Goal: Information Seeking & Learning: Learn about a topic

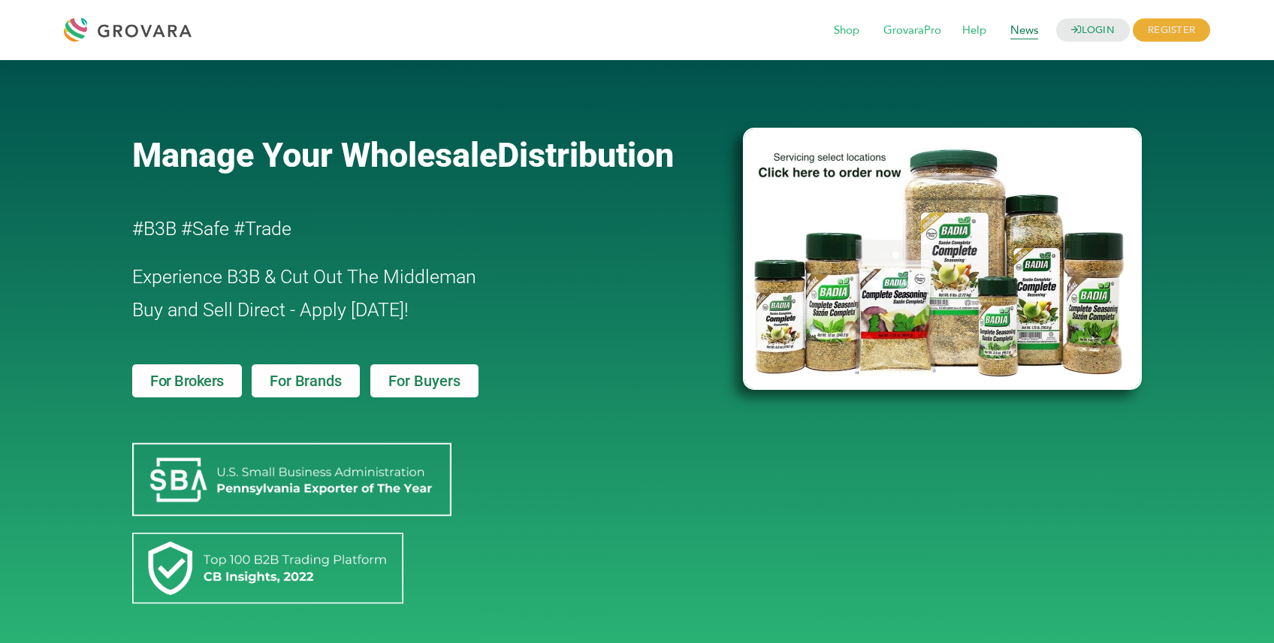
click at [1030, 25] on span "News" at bounding box center [1024, 31] width 49 height 29
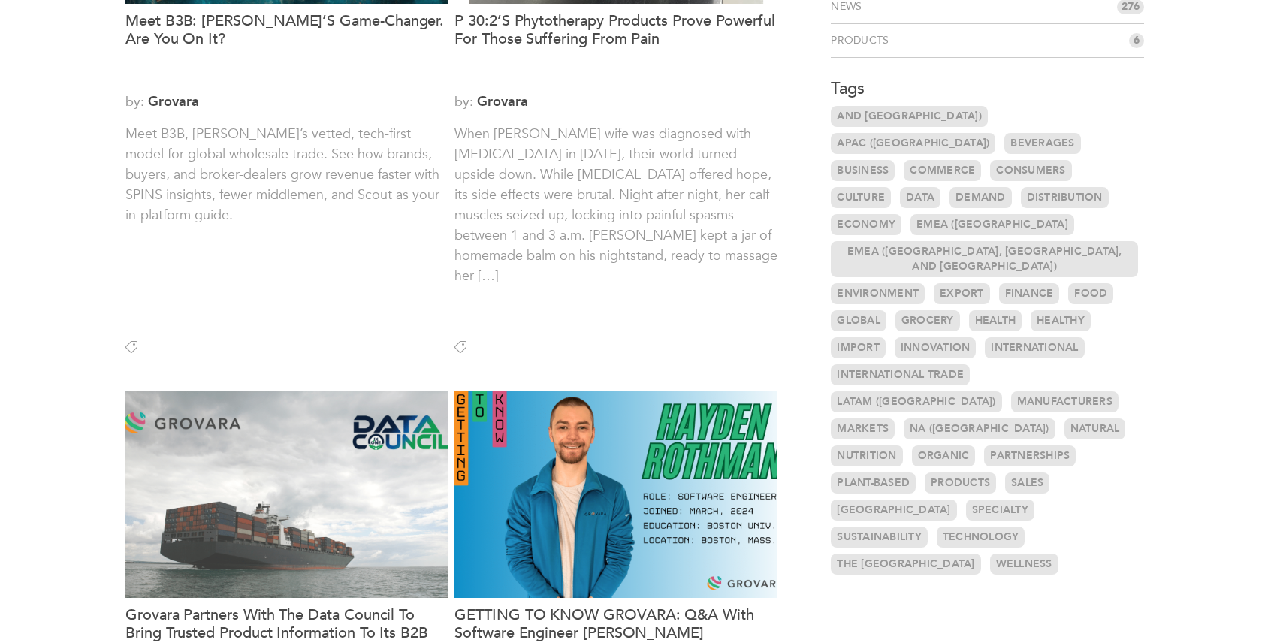
scroll to position [300, 0]
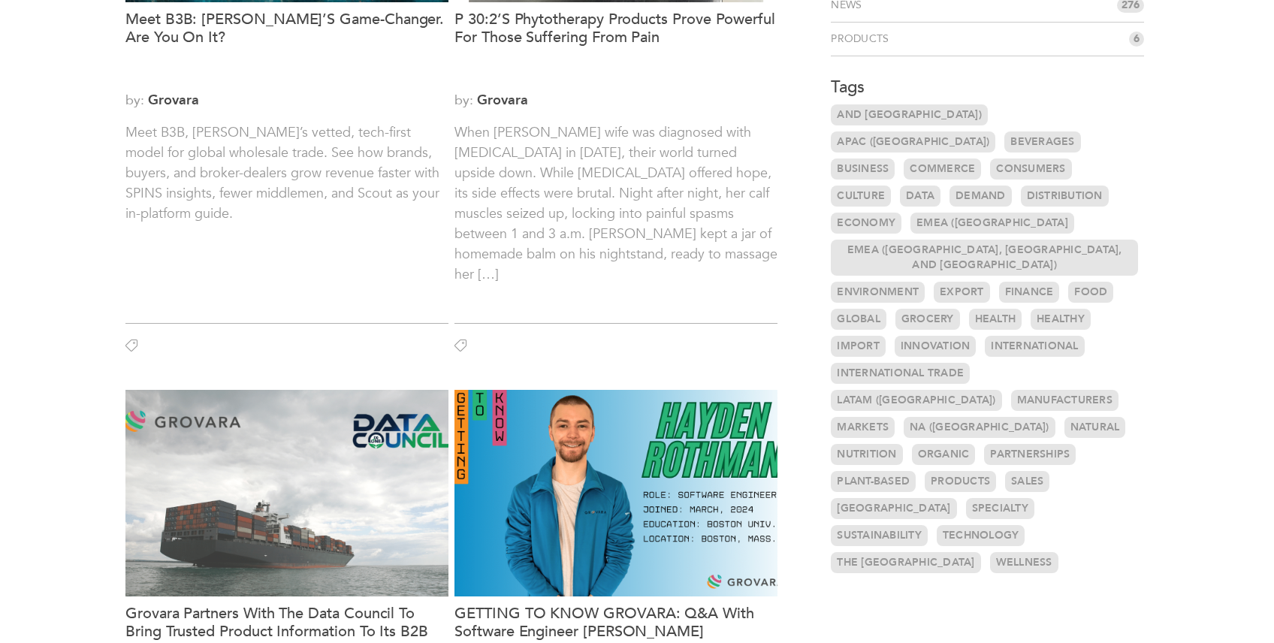
click at [990, 552] on link "Wellness" at bounding box center [1024, 562] width 68 height 21
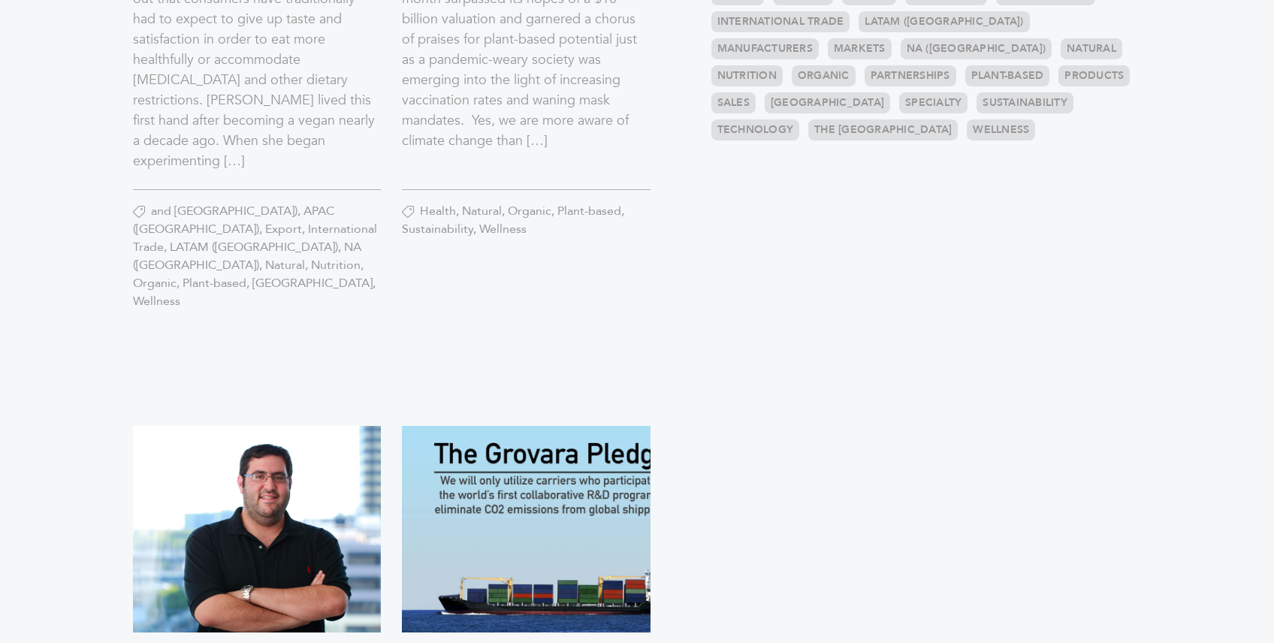
scroll to position [620, 0]
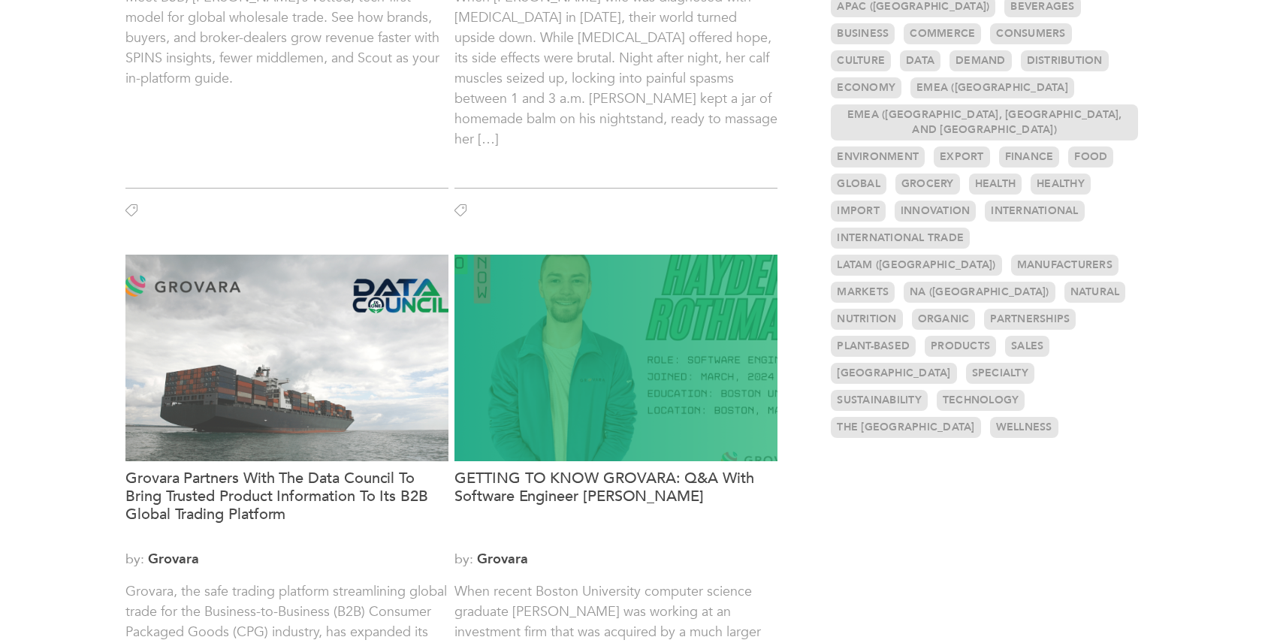
scroll to position [442, 0]
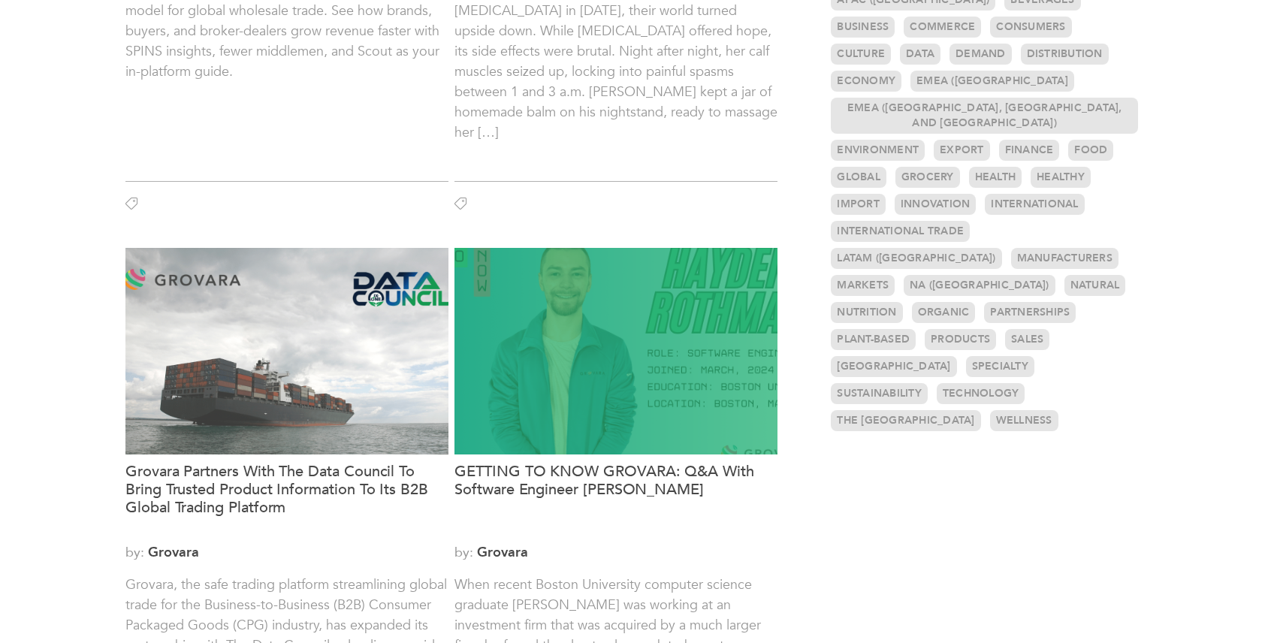
click at [599, 357] on div at bounding box center [615, 351] width 323 height 207
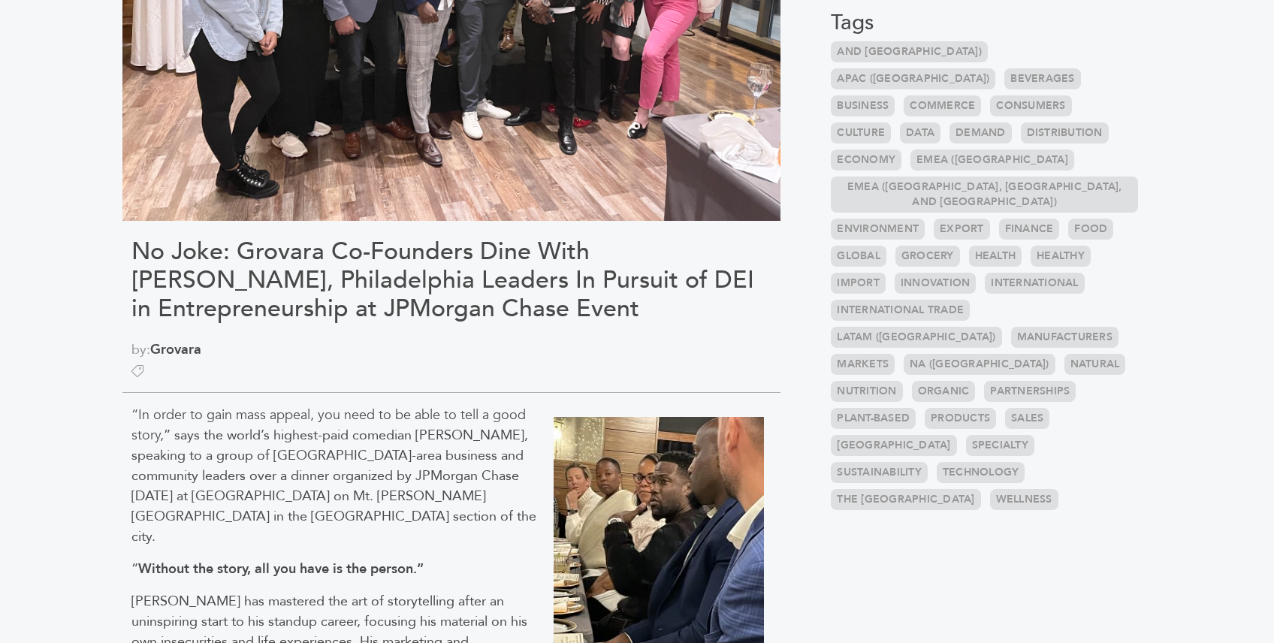
scroll to position [408, 0]
